Goal: Navigation & Orientation: Find specific page/section

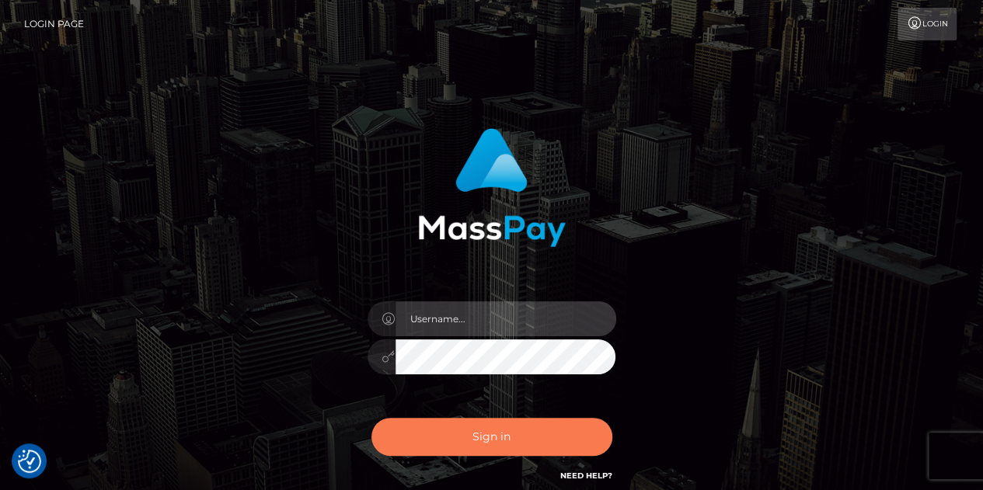
type input "chelsea.whop"
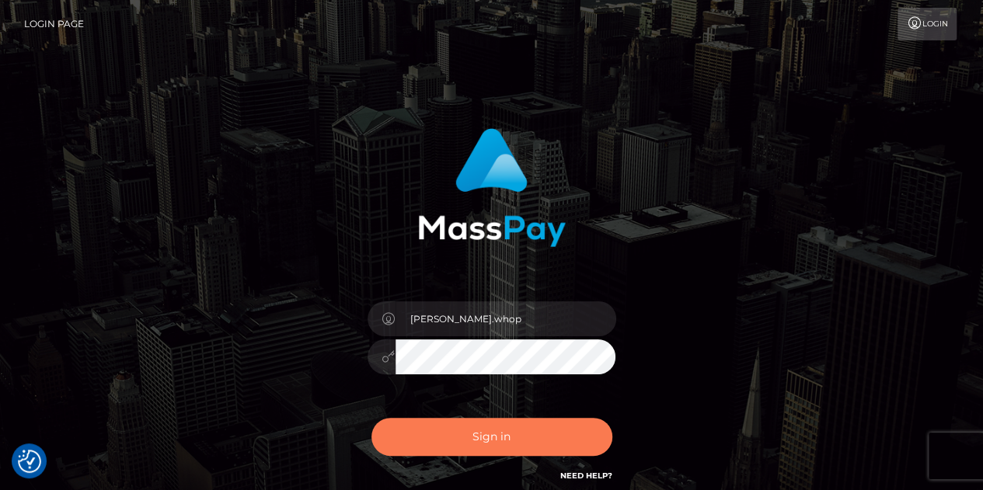
click at [415, 431] on button "Sign in" at bounding box center [492, 437] width 241 height 38
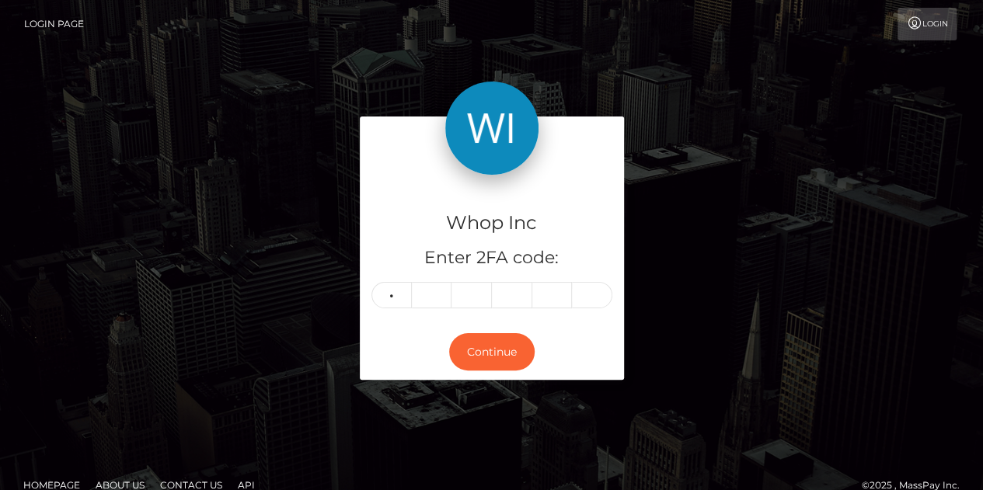
type input "8"
type input "3"
type input "7"
type input "6"
type input "3"
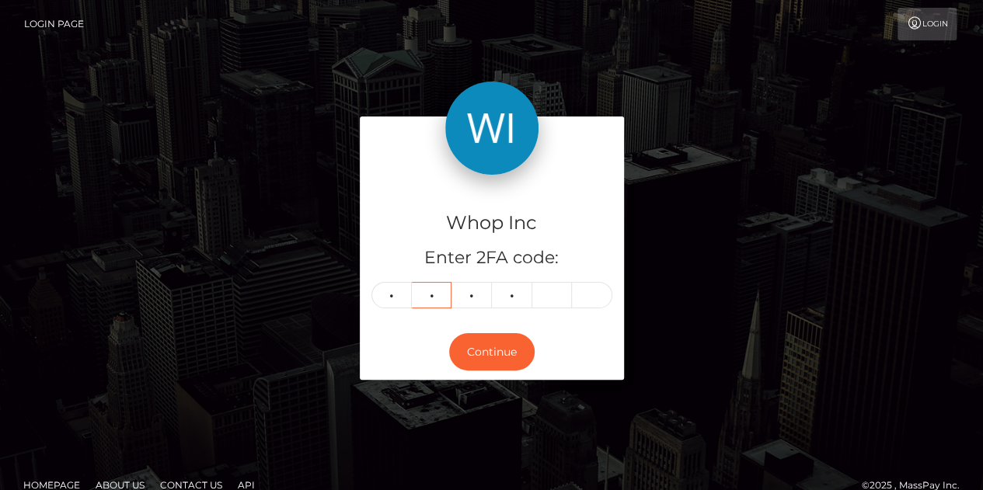
type input "9"
type input "6"
type input "0"
type input "3"
type input "5"
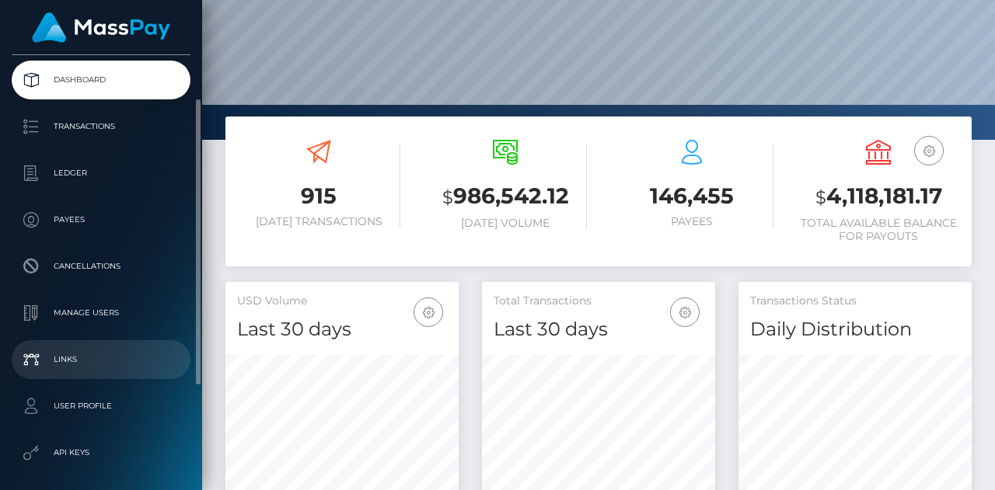
scroll to position [145, 0]
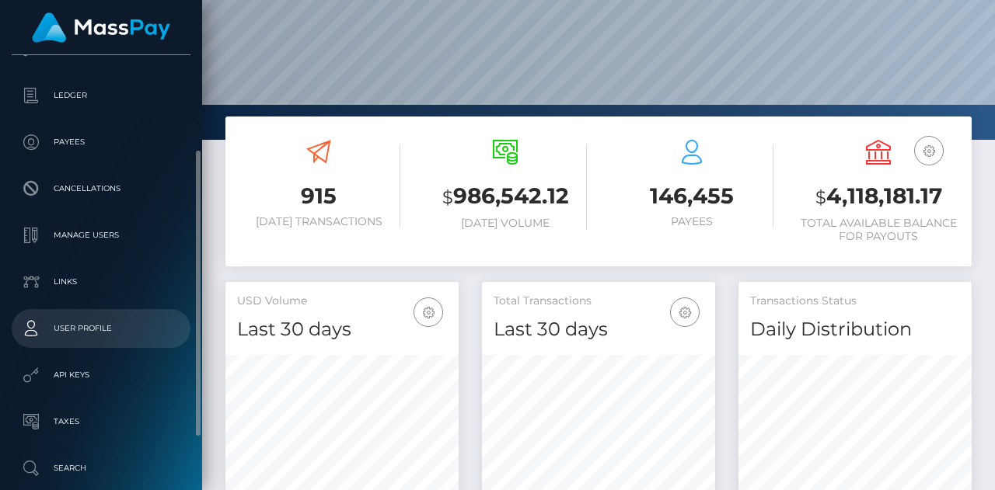
click at [85, 325] on p "User Profile" at bounding box center [101, 328] width 166 height 23
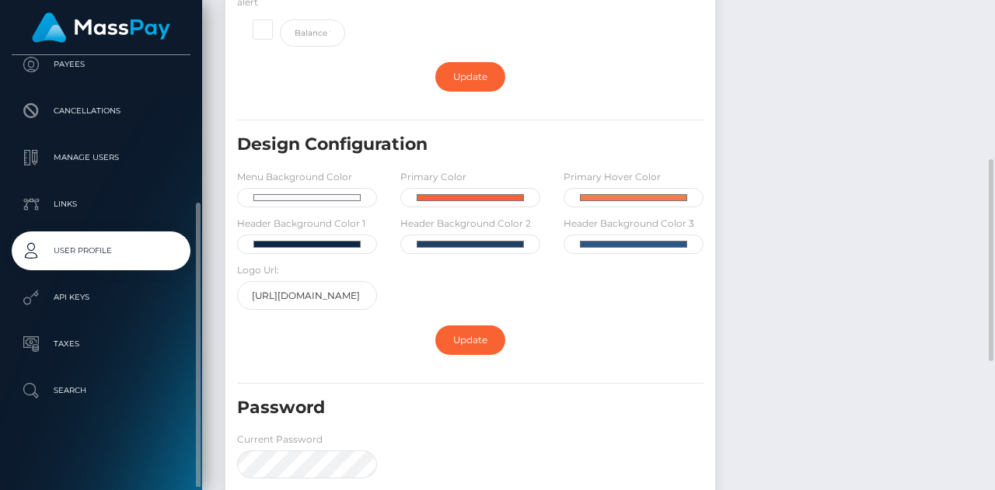
scroll to position [703, 0]
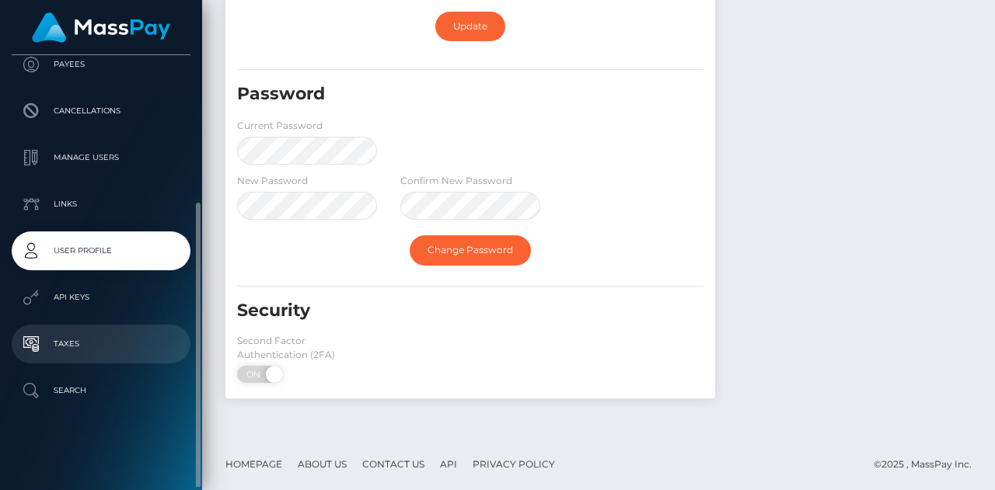
click at [78, 348] on p "Taxes" at bounding box center [101, 344] width 166 height 23
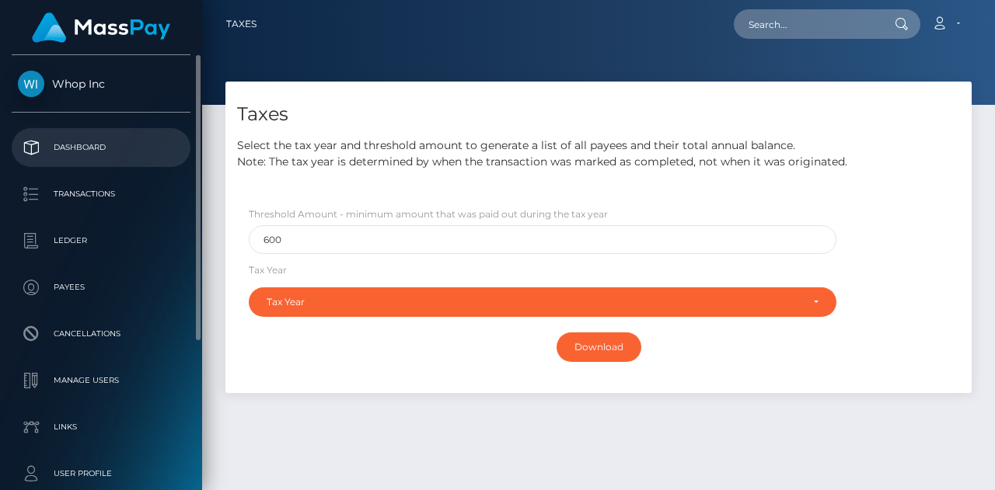
click at [87, 147] on p "Dashboard" at bounding box center [101, 147] width 166 height 23
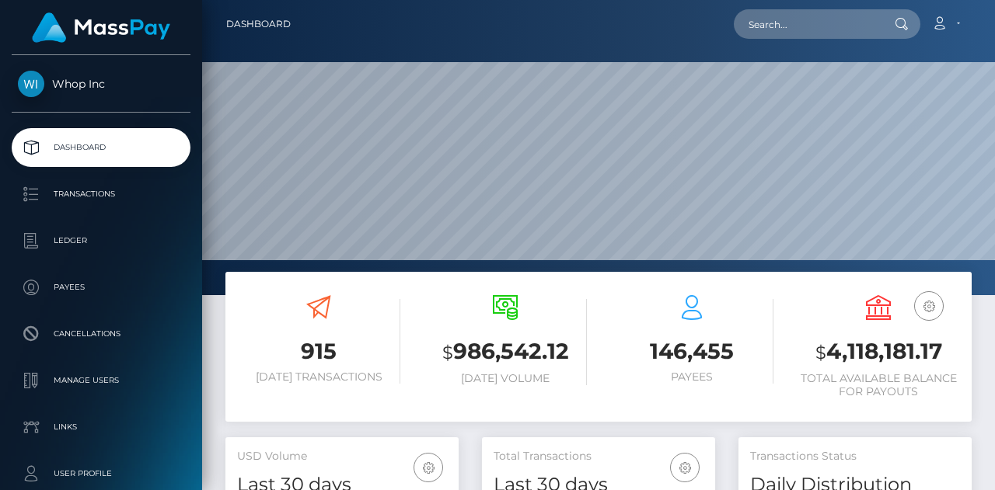
scroll to position [275, 233]
click at [947, 26] on icon at bounding box center [939, 23] width 16 height 12
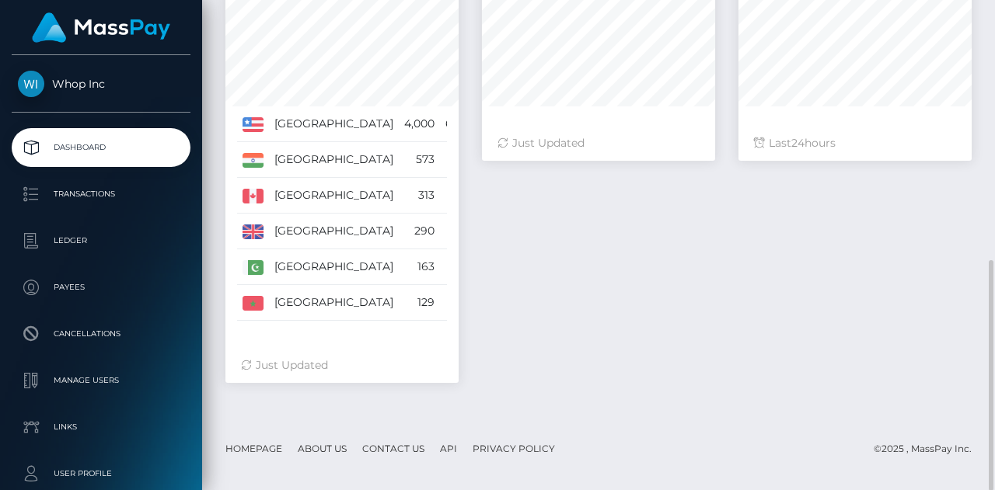
scroll to position [552, 0]
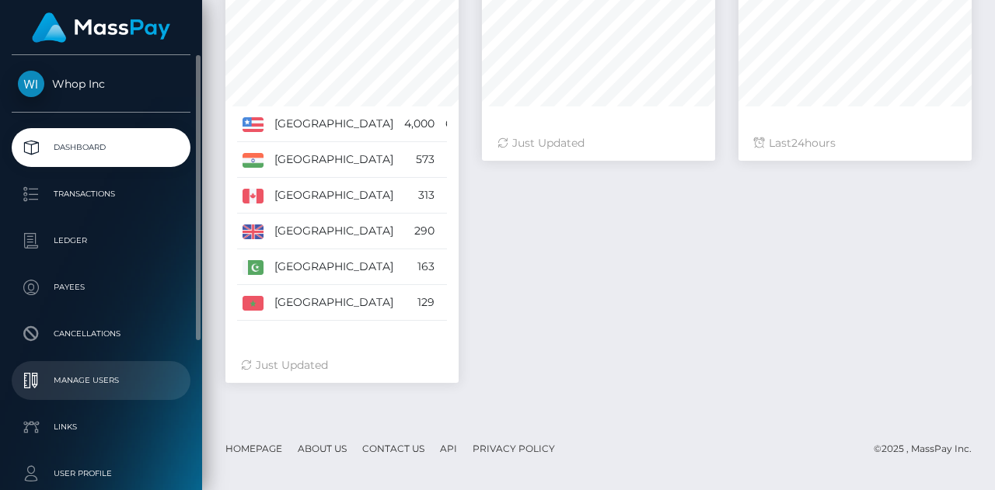
click at [65, 387] on p "Manage Users" at bounding box center [101, 380] width 166 height 23
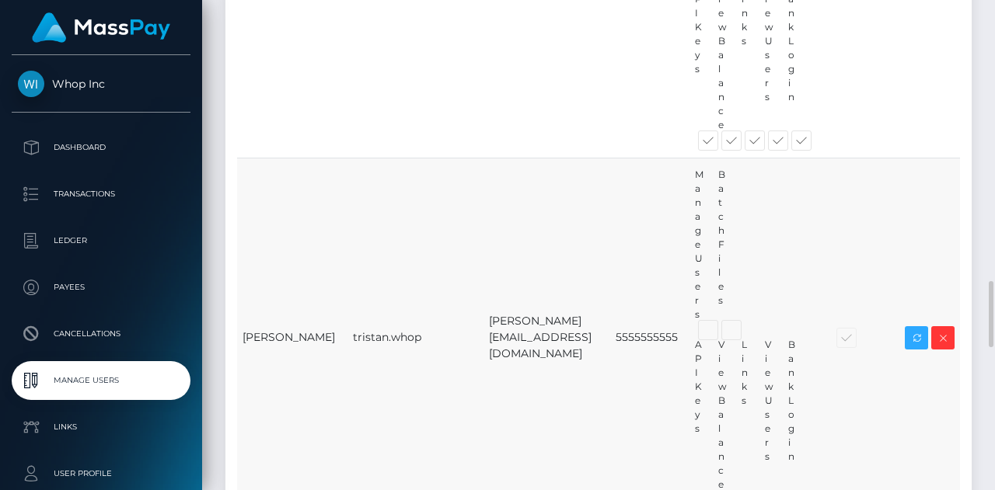
scroll to position [1010, 0]
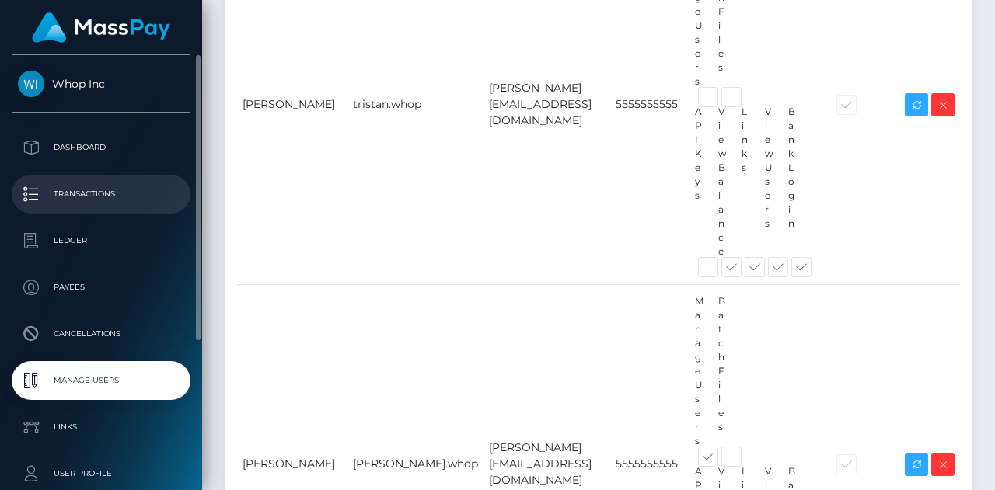
click at [81, 189] on p "Transactions" at bounding box center [101, 194] width 166 height 23
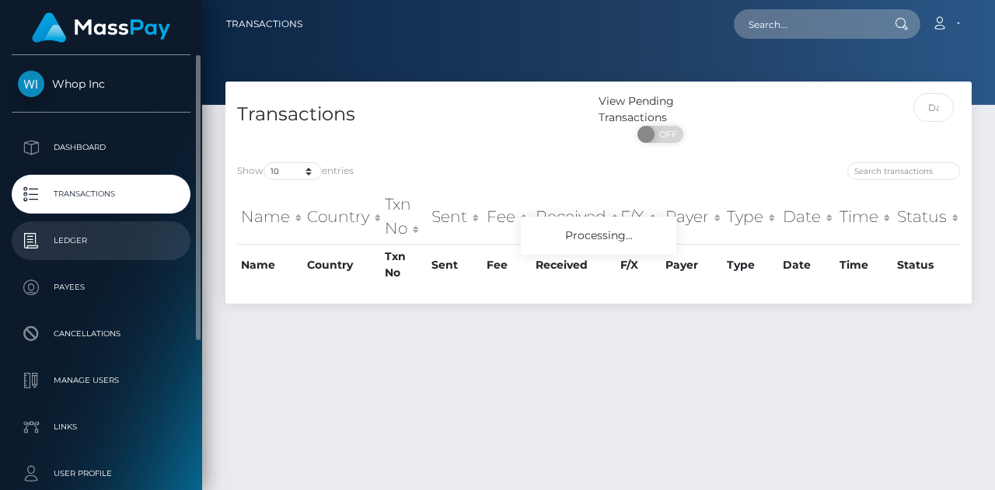
click at [61, 256] on link "Ledger" at bounding box center [101, 241] width 179 height 39
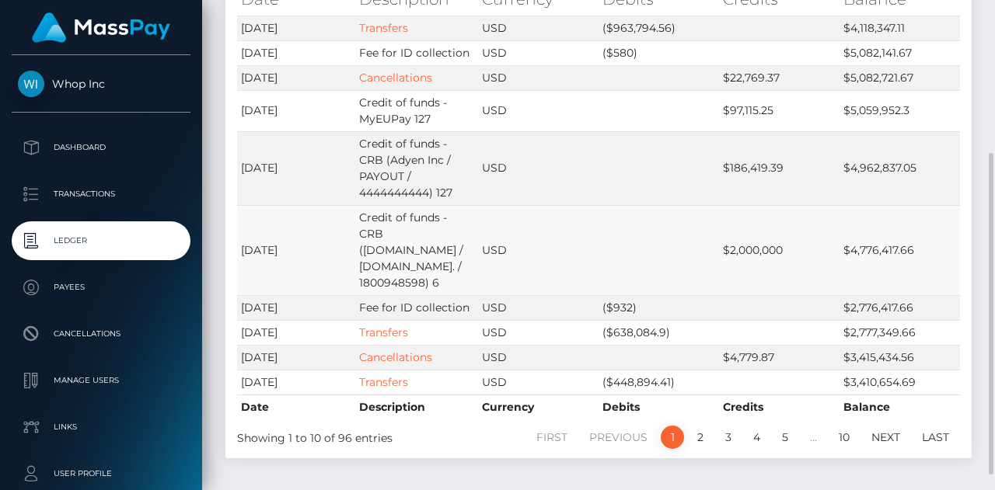
scroll to position [155, 0]
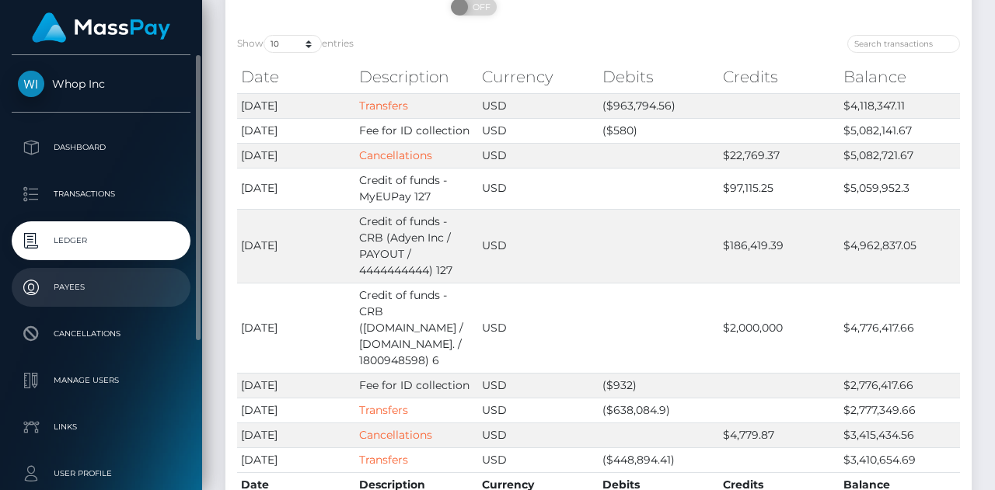
click at [118, 296] on p "Payees" at bounding box center [101, 287] width 166 height 23
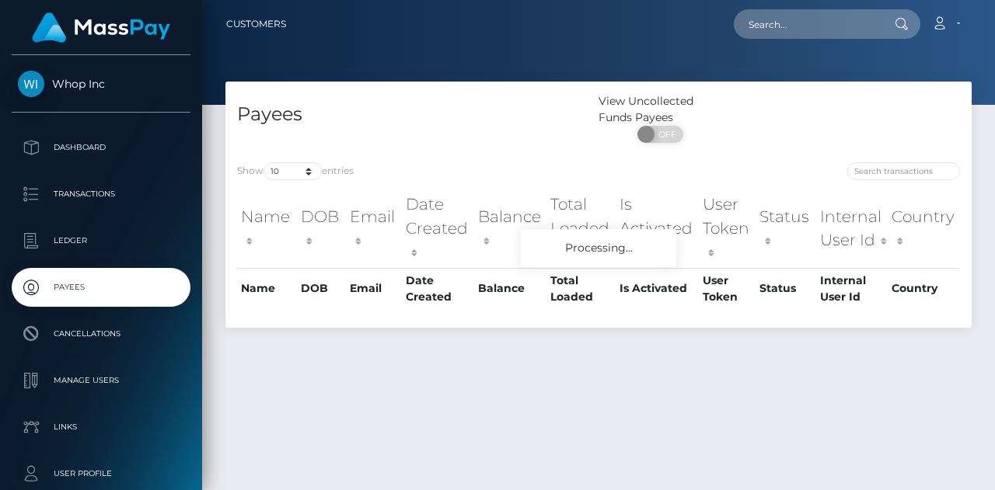
click at [99, 347] on link "Cancellations" at bounding box center [101, 334] width 179 height 39
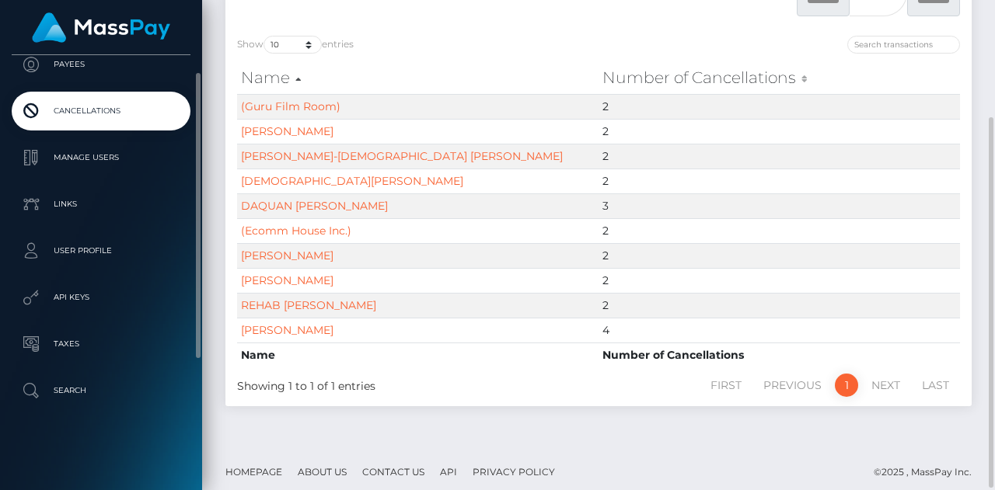
scroll to position [68, 0]
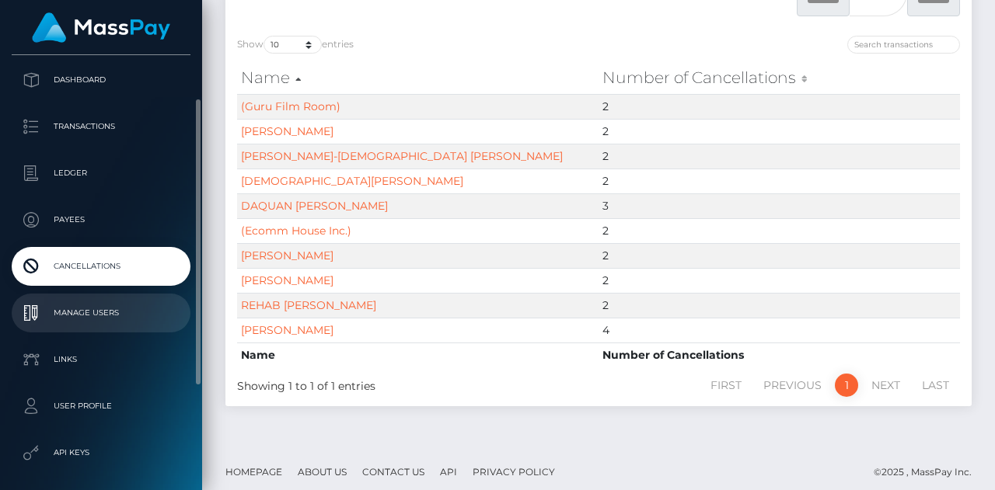
click at [78, 305] on p "Manage Users" at bounding box center [101, 313] width 166 height 23
